Goal: Find contact information: Find contact information

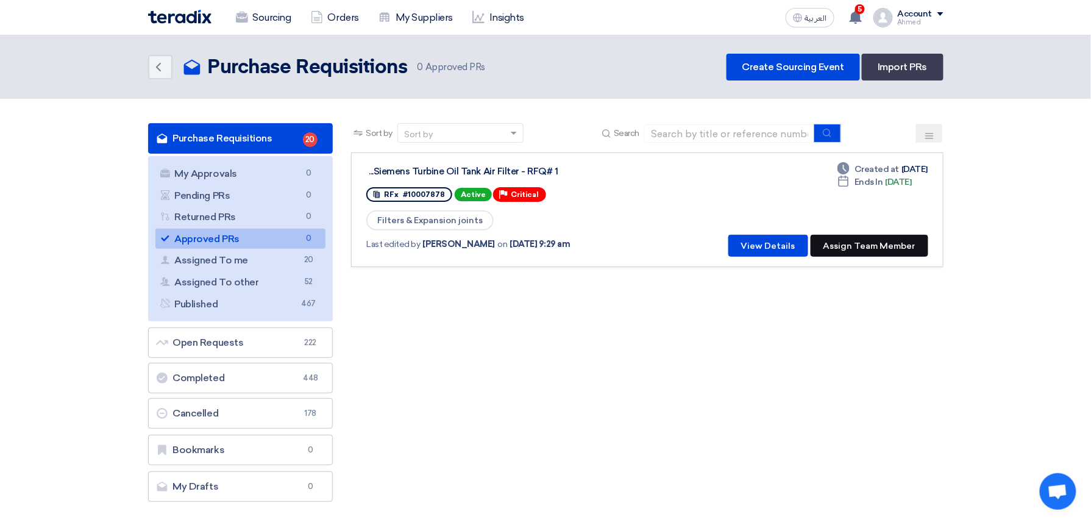
click at [861, 235] on button "Assign Team Member" at bounding box center [870, 246] width 118 height 22
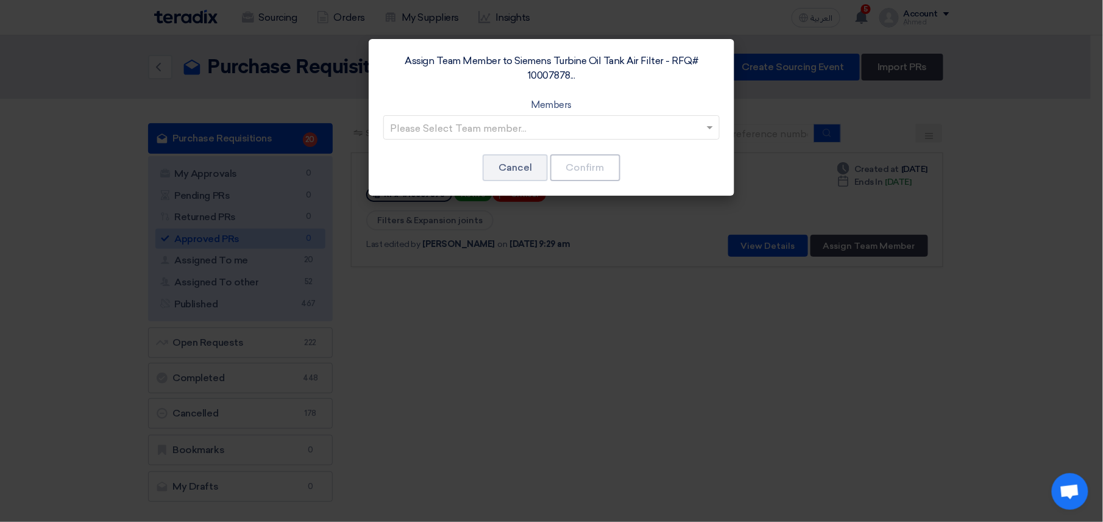
click at [591, 130] on input "text" at bounding box center [545, 128] width 311 height 20
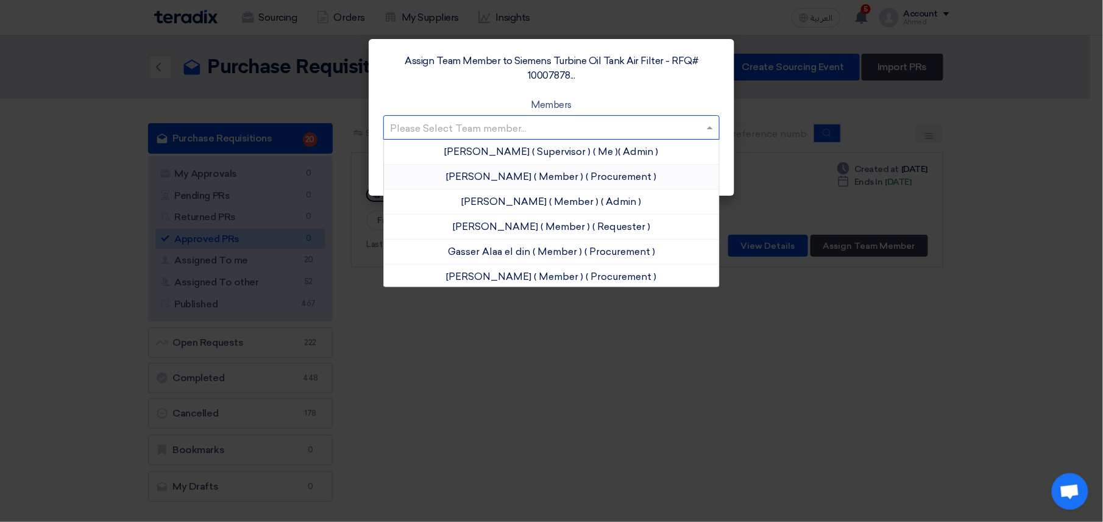
click at [508, 171] on span "Ahmed Elgalad" at bounding box center [489, 177] width 85 height 12
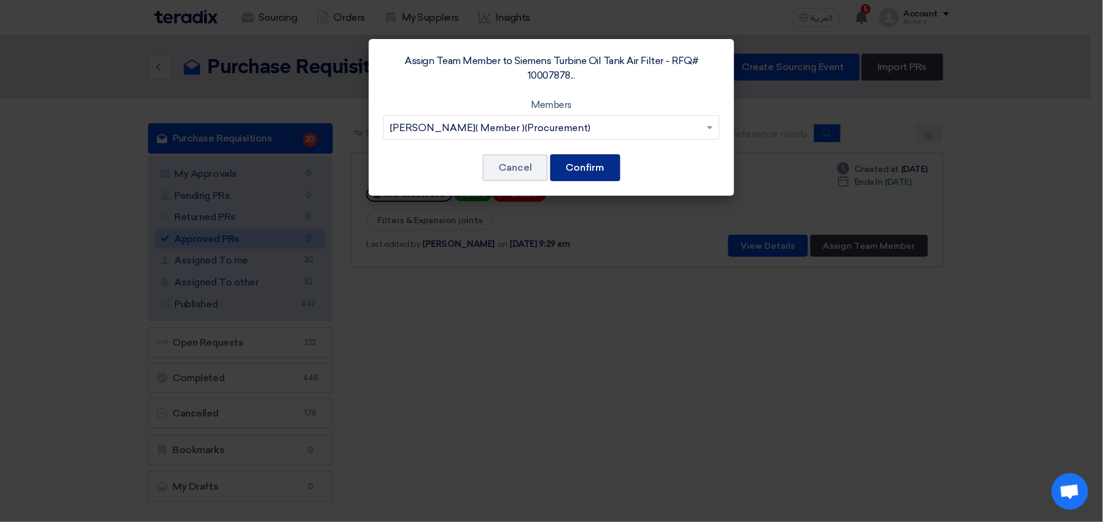
click at [595, 167] on button "Confirm" at bounding box center [586, 167] width 70 height 27
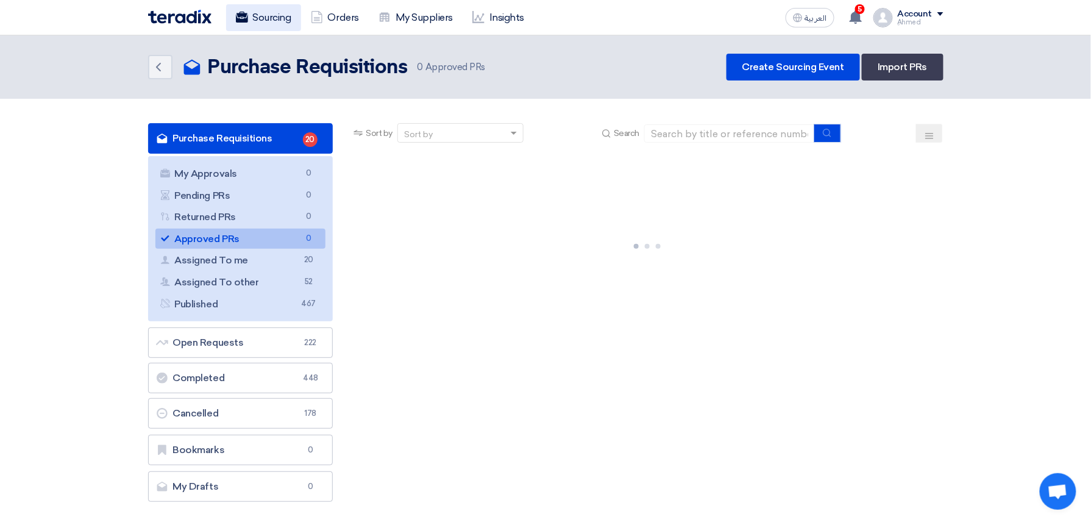
click at [279, 10] on link "Sourcing" at bounding box center [263, 17] width 75 height 27
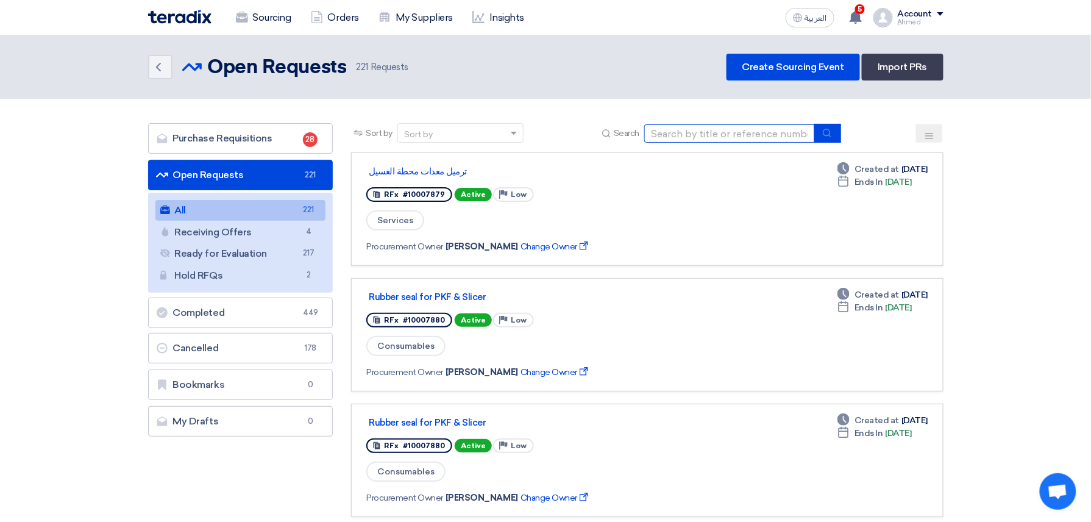
click at [733, 130] on input at bounding box center [729, 133] width 171 height 18
paste input "• 10007676"
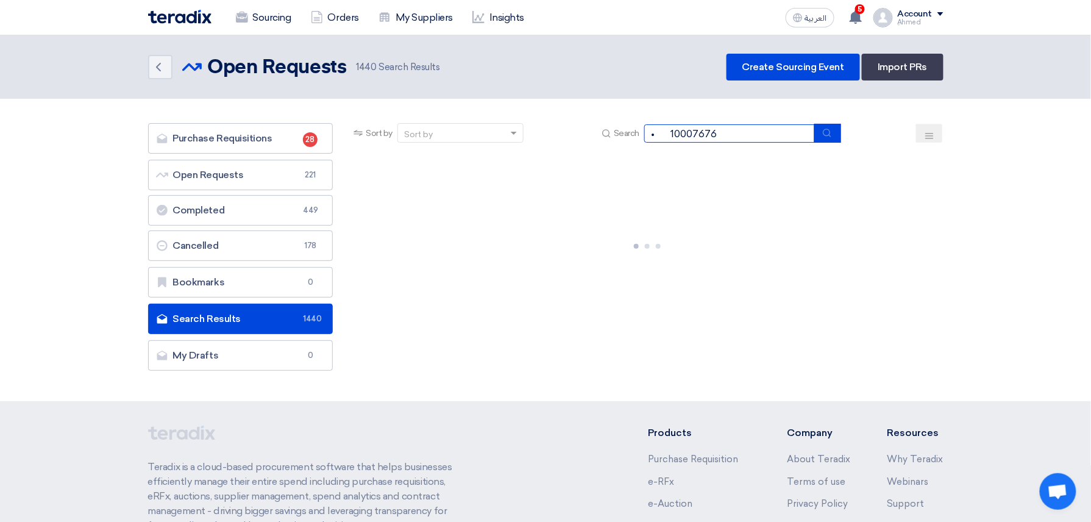
drag, startPoint x: 669, startPoint y: 137, endPoint x: 583, endPoint y: 142, distance: 86.1
click at [583, 142] on div "Sort by Sort by Search • 10007676" at bounding box center [647, 137] width 592 height 29
type input "10007676"
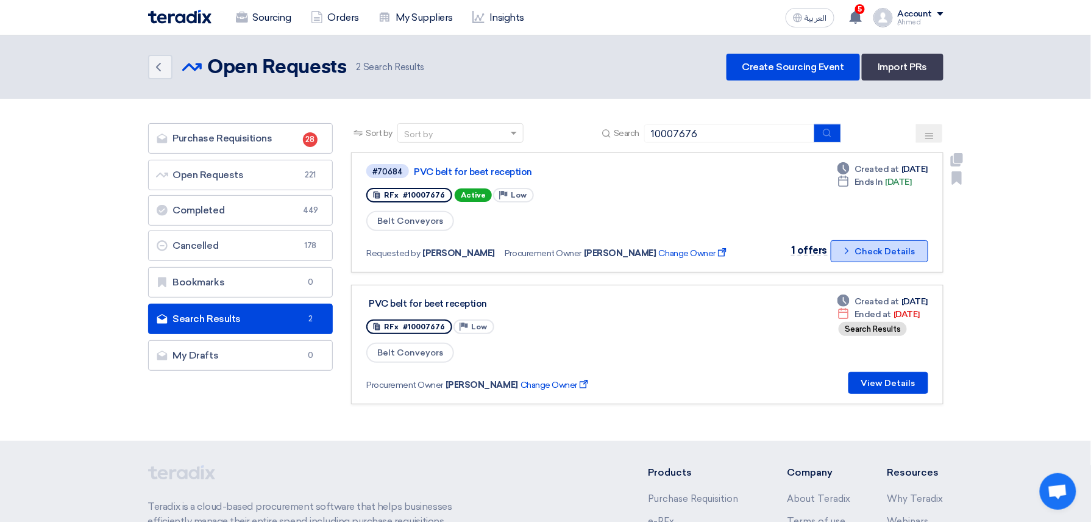
click at [853, 247] on icon "Check details" at bounding box center [847, 251] width 12 height 12
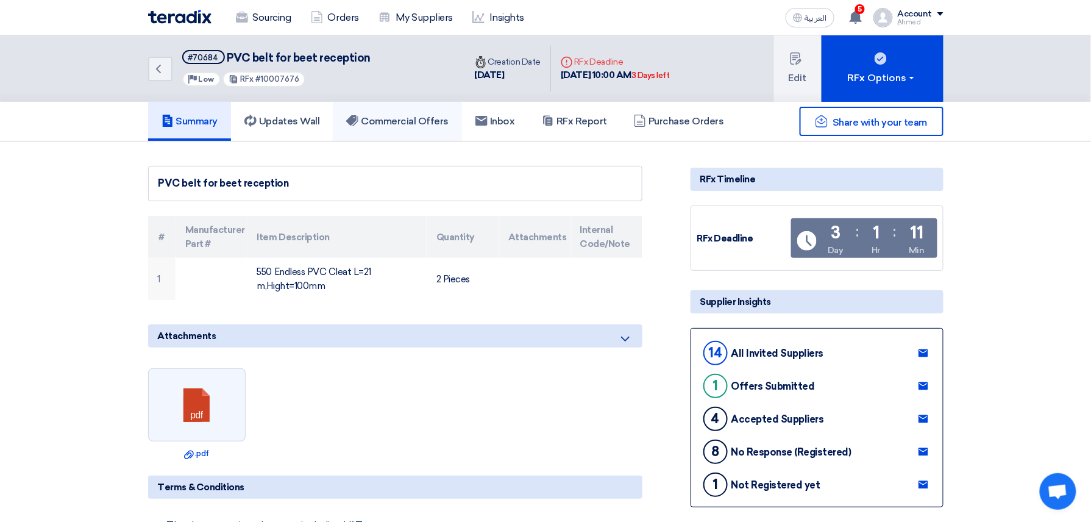
drag, startPoint x: 373, startPoint y: 118, endPoint x: 458, endPoint y: 138, distance: 87.6
click at [374, 118] on h5 "Commercial Offers" at bounding box center [397, 121] width 102 height 12
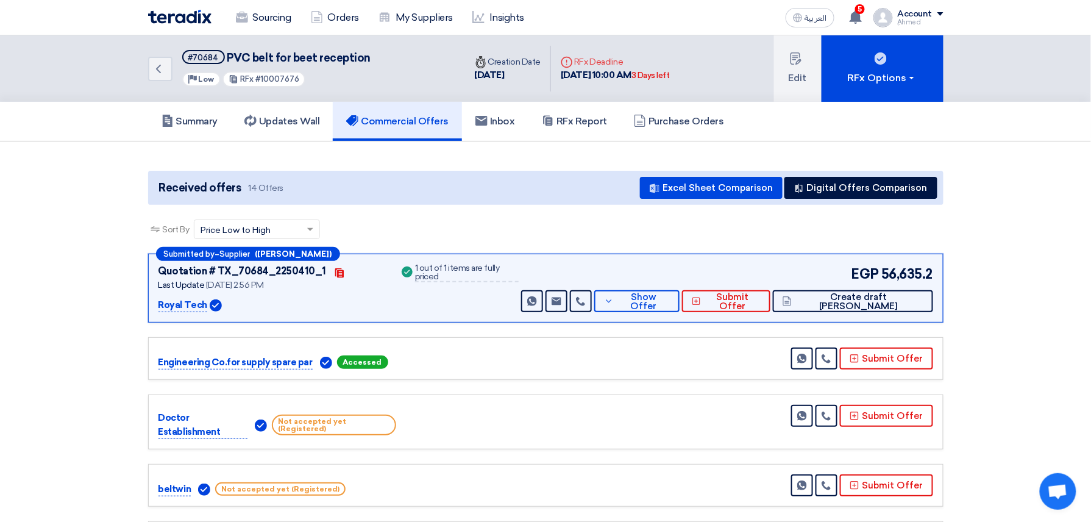
drag, startPoint x: 713, startPoint y: 76, endPoint x: 559, endPoint y: 81, distance: 153.7
click at [559, 81] on div "Back #70684 PVC belt for beet reception Priority Low RFx #10007676 Time Creatio…" at bounding box center [546, 68] width 796 height 66
drag, startPoint x: 735, startPoint y: 55, endPoint x: 683, endPoint y: 52, distance: 51.9
click at [735, 54] on div "Back #70684 PVC belt for beet reception Priority Low RFx #10007676 Time Creatio…" at bounding box center [546, 68] width 796 height 66
drag, startPoint x: 700, startPoint y: 73, endPoint x: 559, endPoint y: 86, distance: 142.0
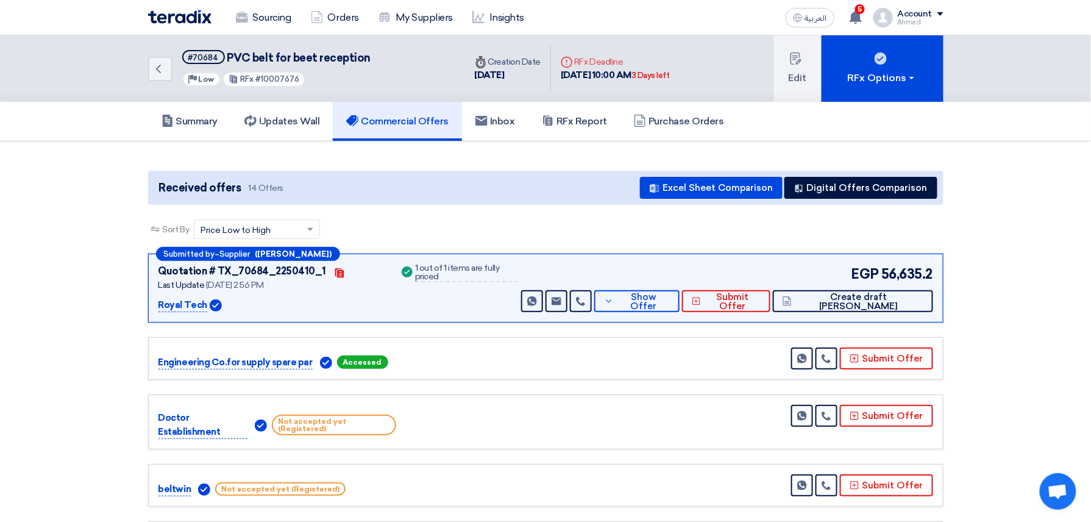
click at [559, 86] on div "Deadline RFx Deadline 25 Sep, 2025 10:00 AM 3 Days left" at bounding box center [615, 69] width 129 height 46
copy div "25 Sep, 2025 10:00 AM 3 Days left"
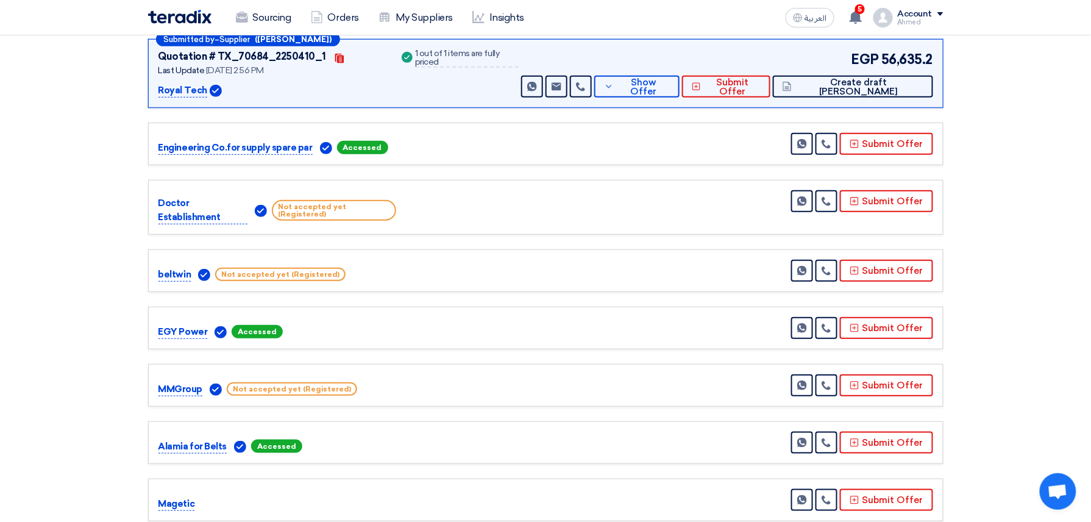
scroll to position [244, 0]
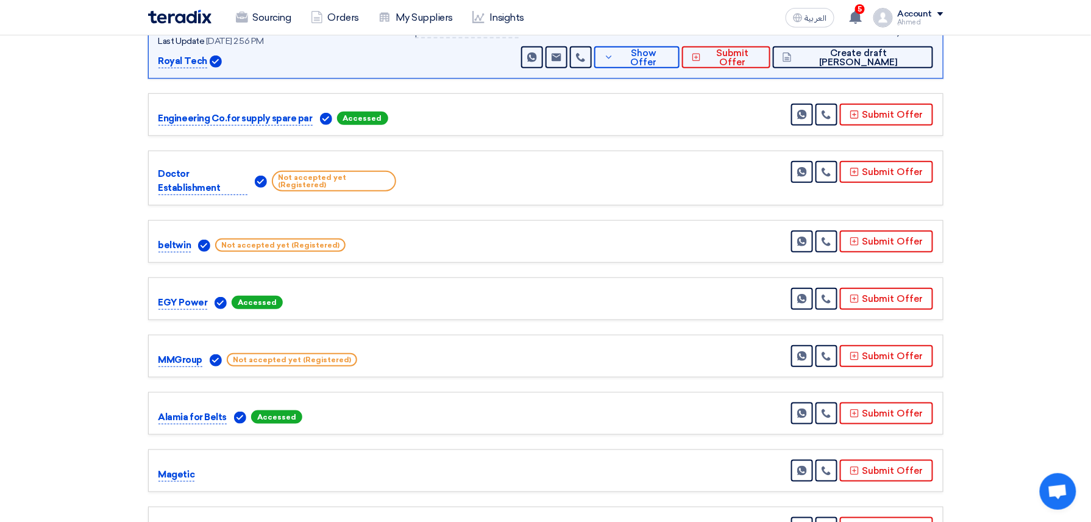
drag, startPoint x: 224, startPoint y: 408, endPoint x: 152, endPoint y: 413, distance: 72.7
click at [152, 413] on div "Alamia for Belts Accessed Send Message" at bounding box center [546, 413] width 796 height 43
copy p "Alamia for Belts"
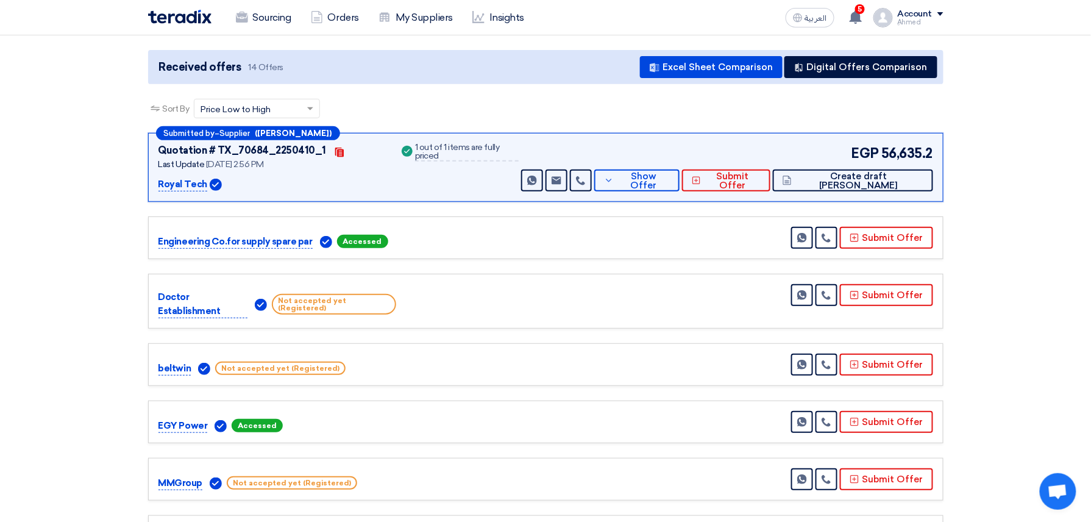
scroll to position [0, 0]
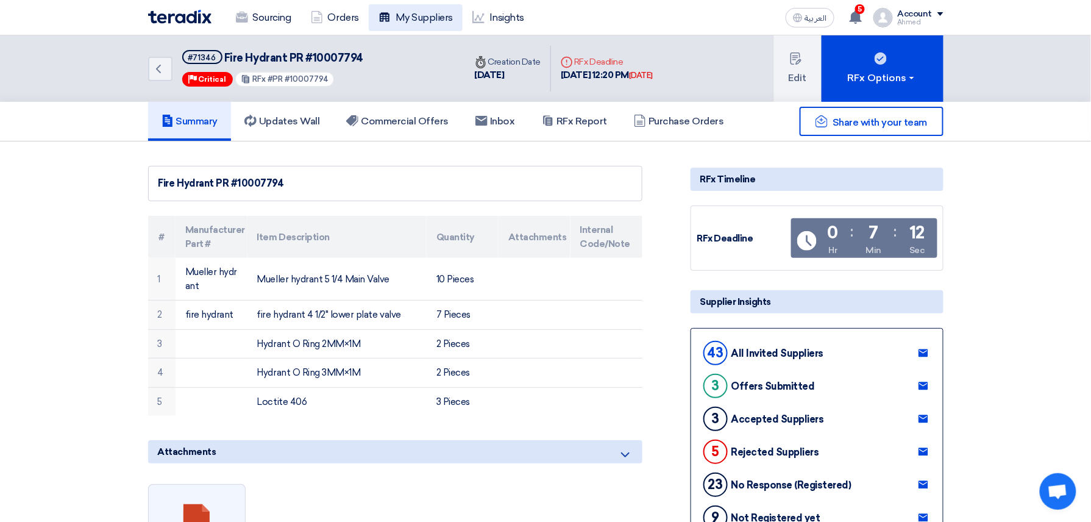
click at [417, 10] on link "My Suppliers" at bounding box center [416, 17] width 94 height 27
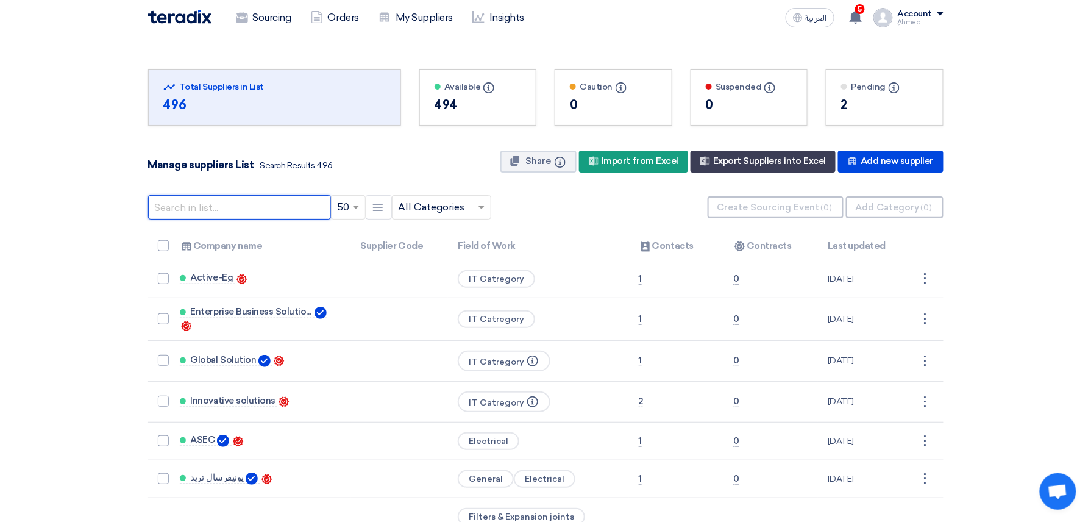
click at [215, 212] on input "text" at bounding box center [239, 207] width 183 height 24
paste input "Alamia for Belts"
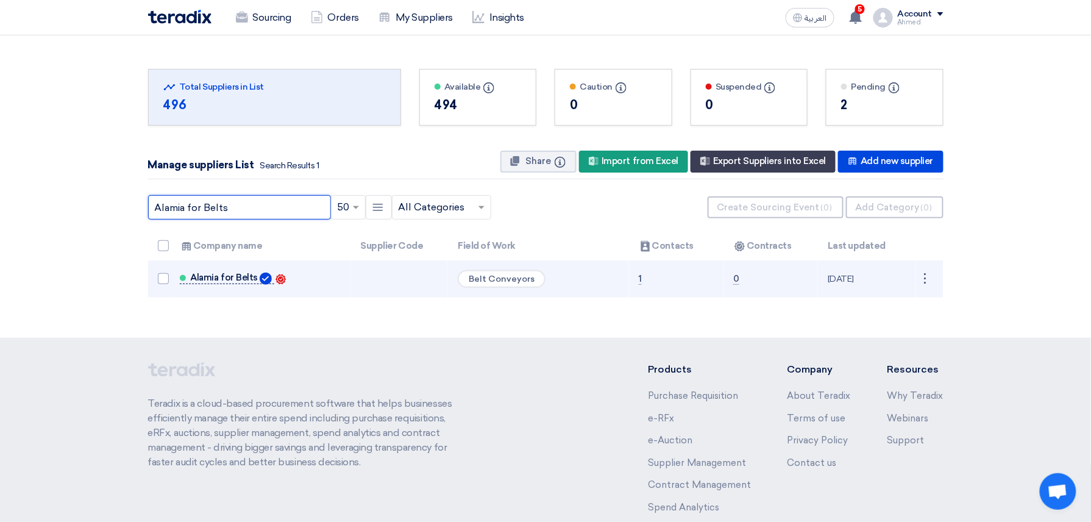
type input "Alamia for Belts"
click at [209, 274] on span "Alamia for Belts" at bounding box center [224, 278] width 67 height 10
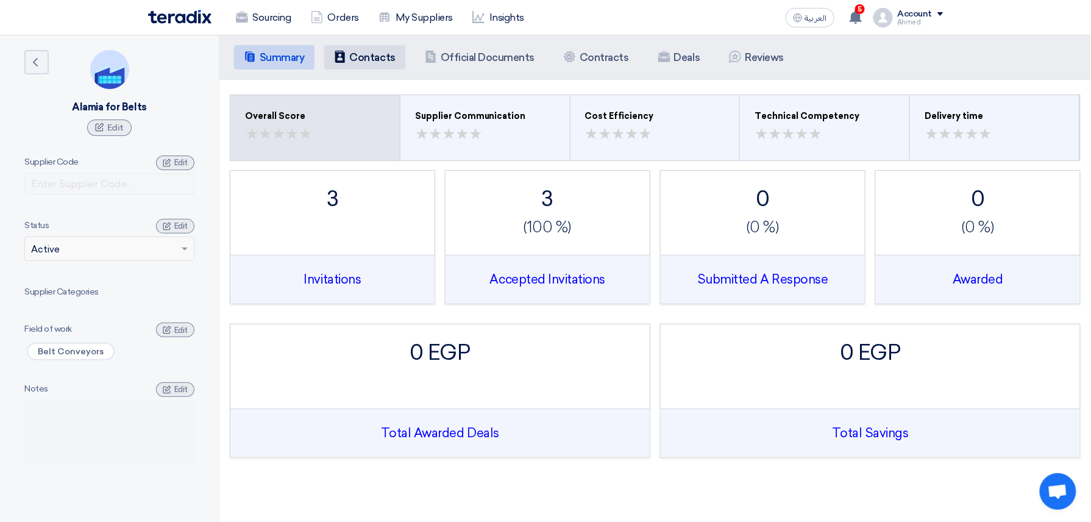
click at [376, 49] on li "Contacts Contacts" at bounding box center [364, 57] width 81 height 24
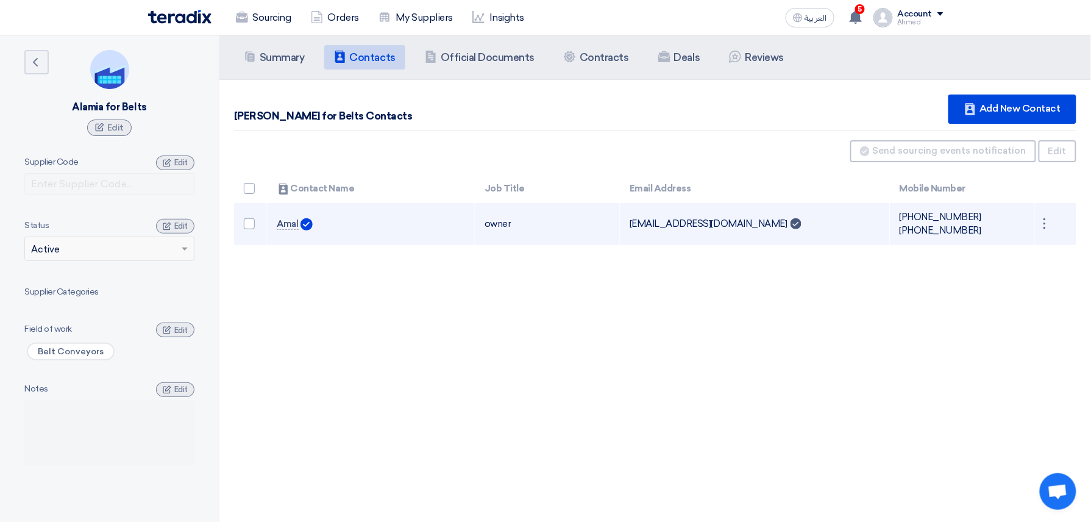
drag, startPoint x: 725, startPoint y: 221, endPoint x: 628, endPoint y: 221, distance: 97.5
click at [628, 221] on td "[EMAIL_ADDRESS][DOMAIN_NAME] Can Receive RFQ" at bounding box center [755, 224] width 270 height 42
copy td "[EMAIL_ADDRESS][DOMAIN_NAME]"
